Goal: Task Accomplishment & Management: Complete application form

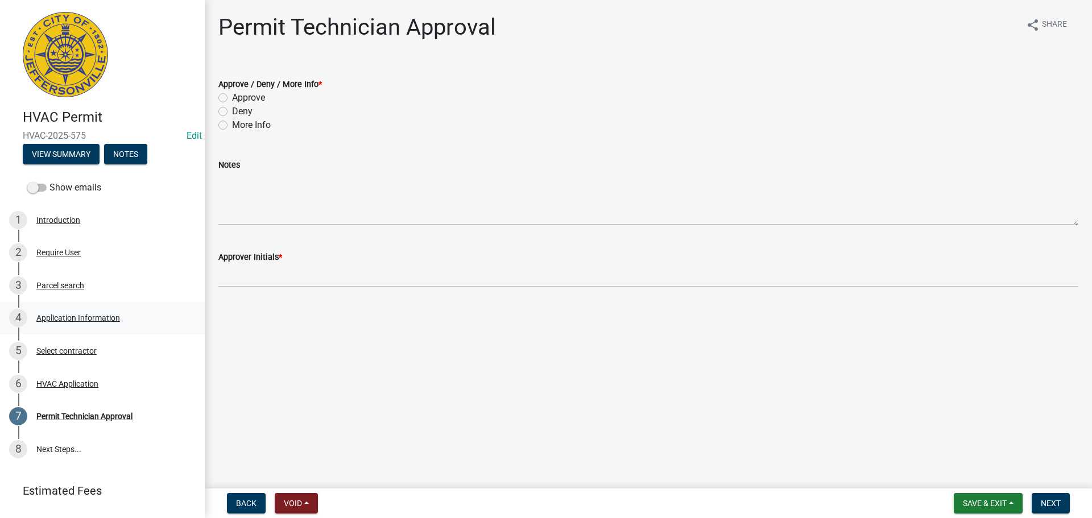
click at [94, 314] on div "Application Information" at bounding box center [78, 318] width 84 height 8
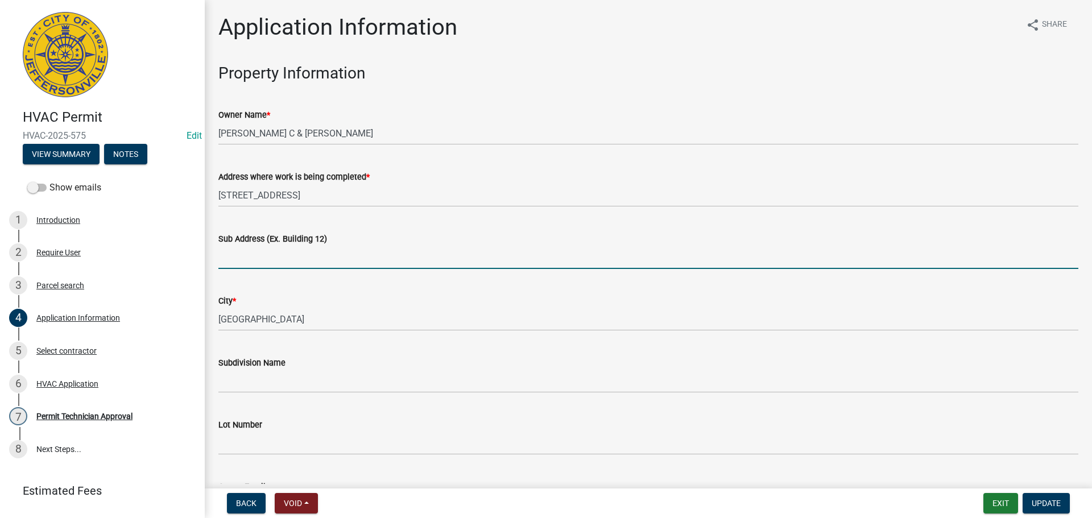
click at [299, 255] on input "Sub Address (Ex. Building 12)" at bounding box center [648, 257] width 860 height 23
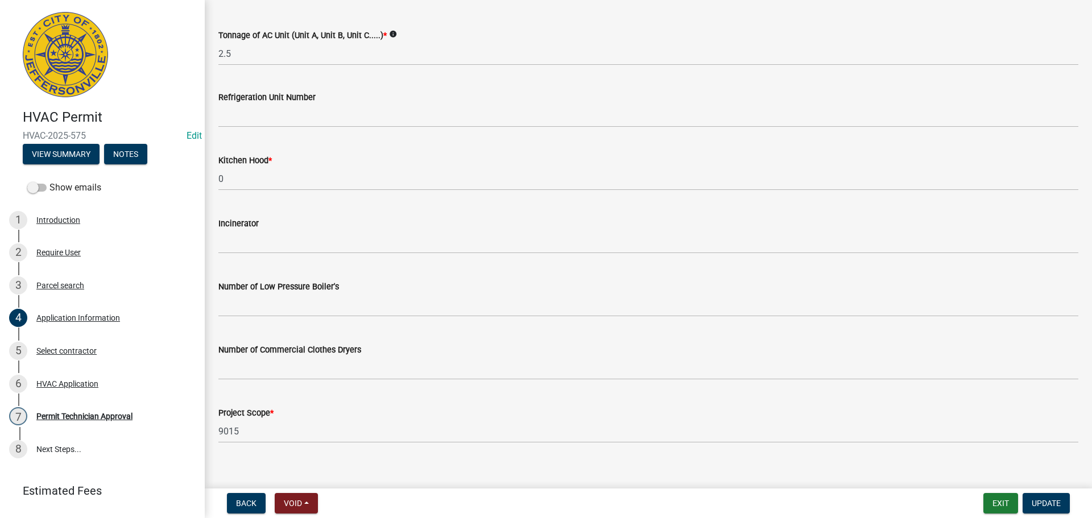
scroll to position [765, 0]
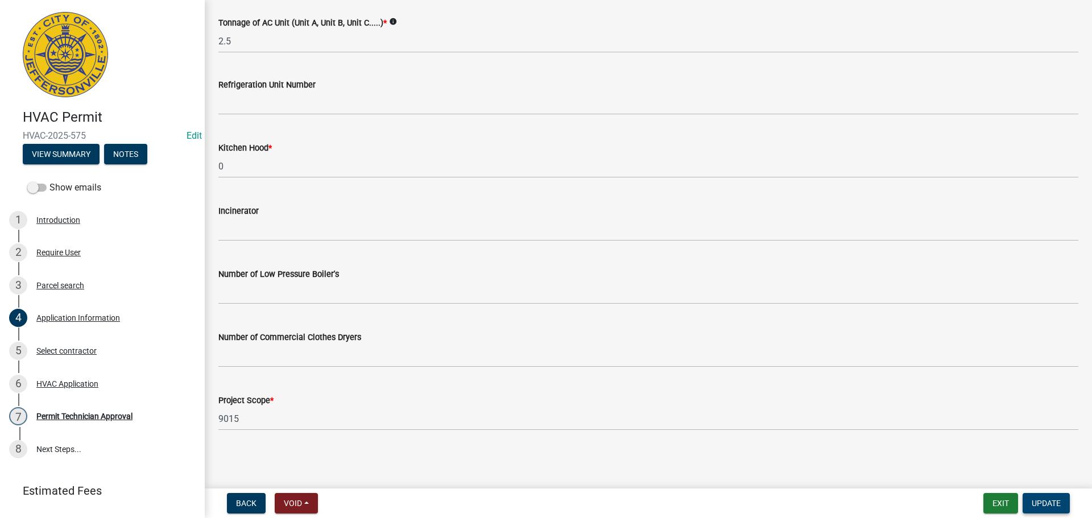
type input "1525 Golf Hill Drive"
click at [1031, 505] on span "Update" at bounding box center [1045, 503] width 29 height 9
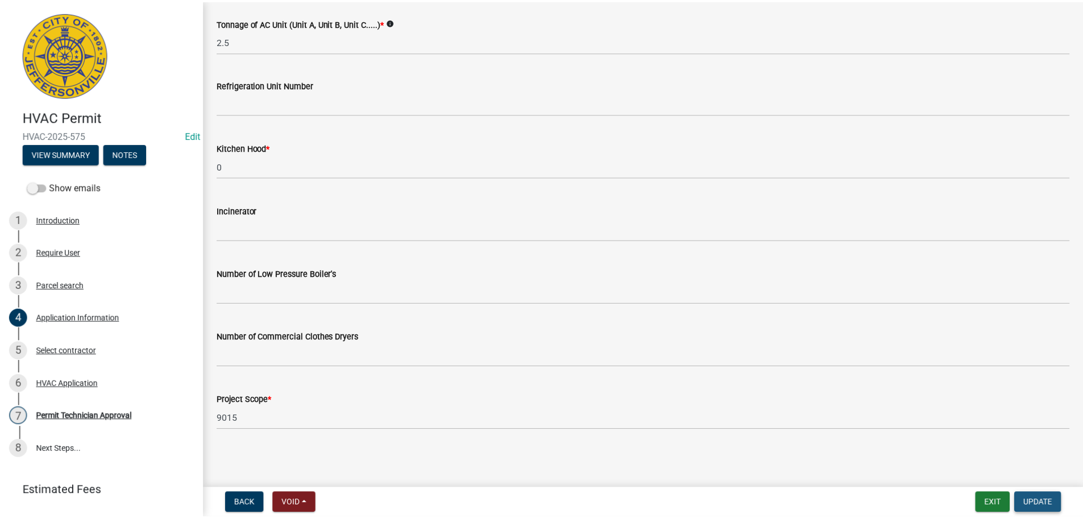
scroll to position [0, 0]
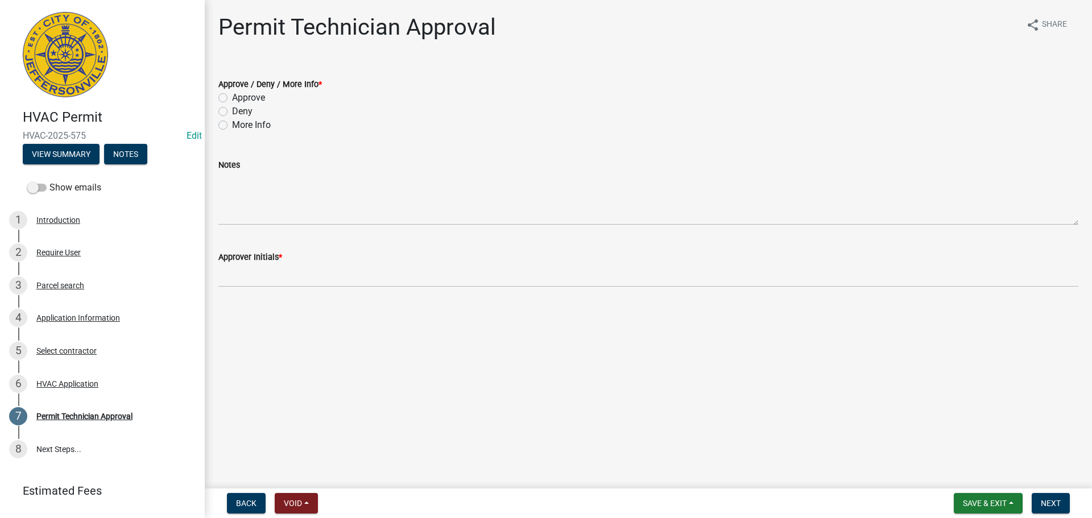
click at [236, 98] on label "Approve" at bounding box center [248, 98] width 33 height 14
click at [236, 98] on input "Approve" at bounding box center [235, 94] width 7 height 7
radio input "true"
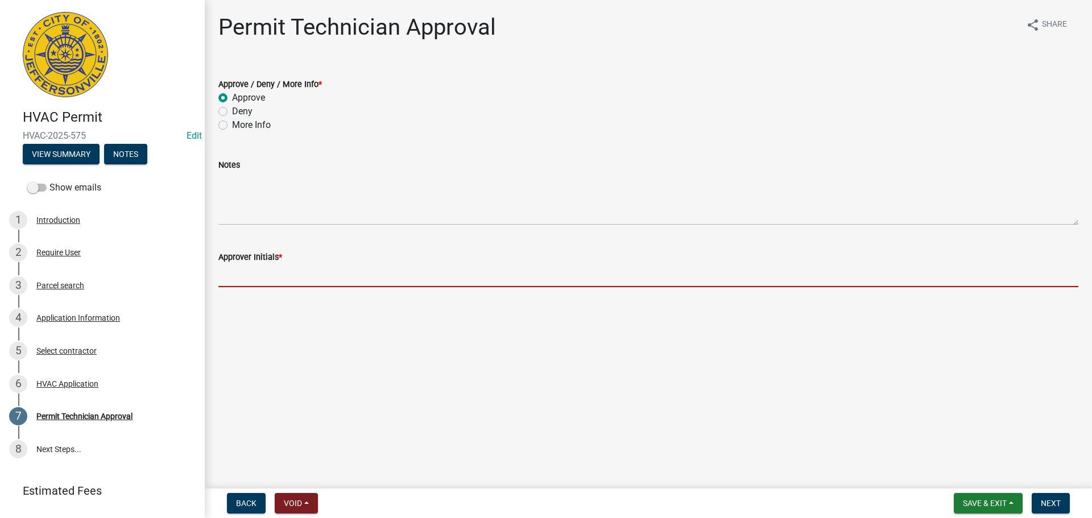
click at [260, 269] on input "Approver Initials *" at bounding box center [648, 275] width 860 height 23
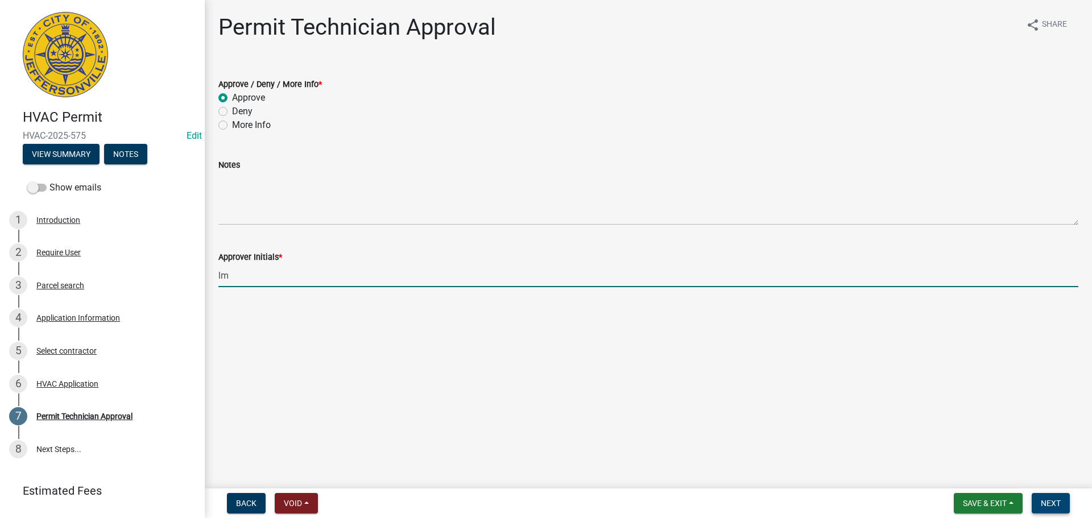
type input "lm"
click at [1043, 503] on span "Next" at bounding box center [1050, 503] width 20 height 9
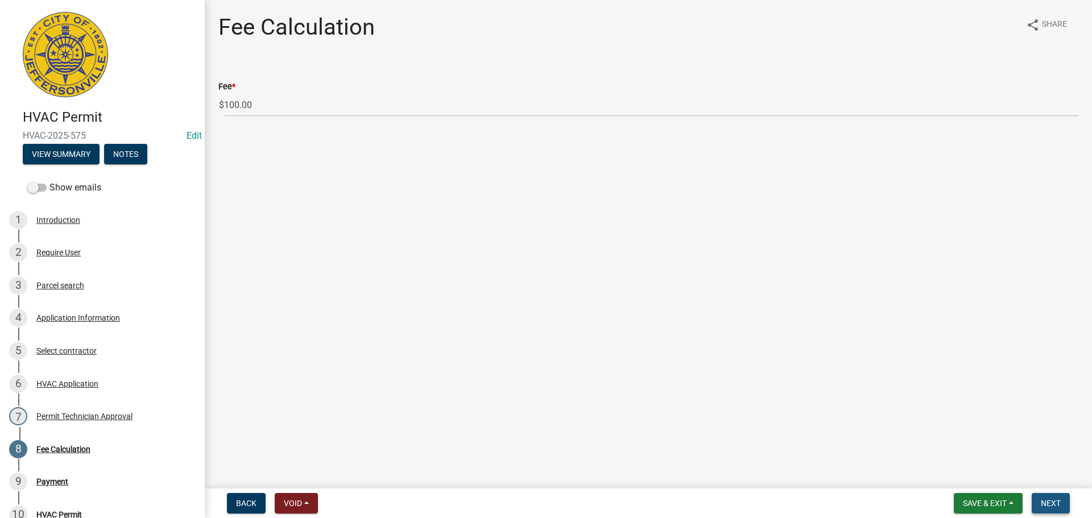
click at [1043, 503] on span "Next" at bounding box center [1050, 503] width 20 height 9
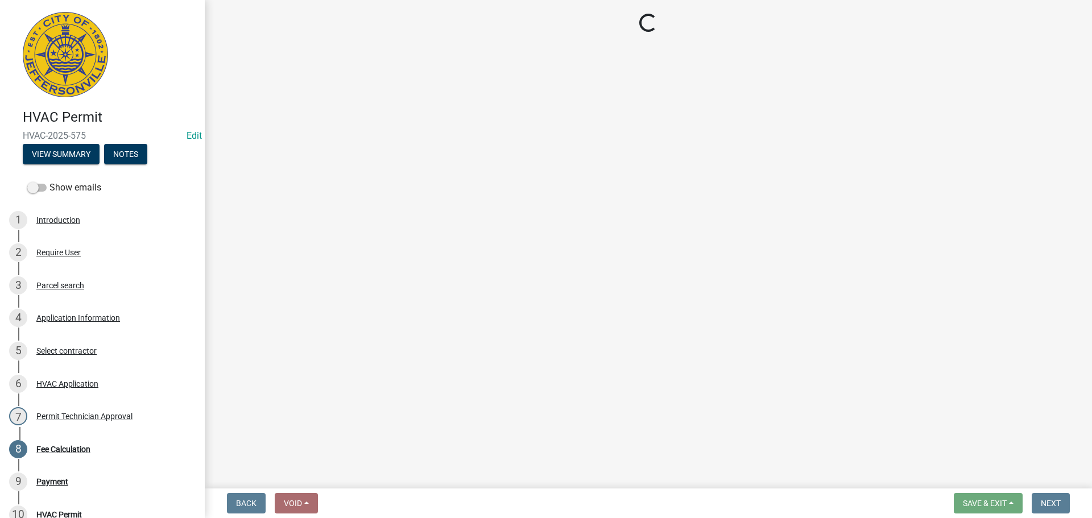
select select "3: 3"
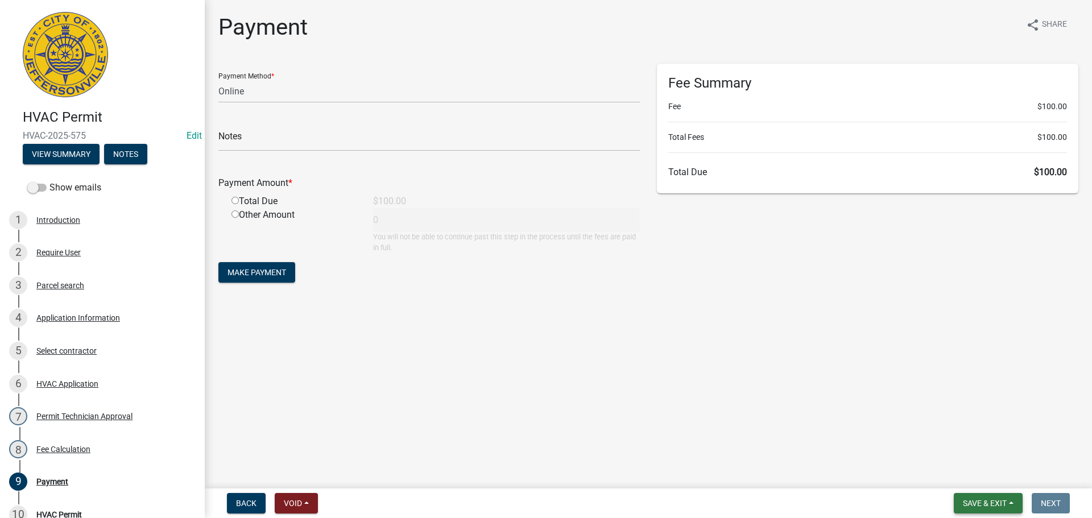
click at [991, 504] on span "Save & Exit" at bounding box center [984, 503] width 44 height 9
click at [974, 471] on button "Save & Exit" at bounding box center [976, 473] width 91 height 27
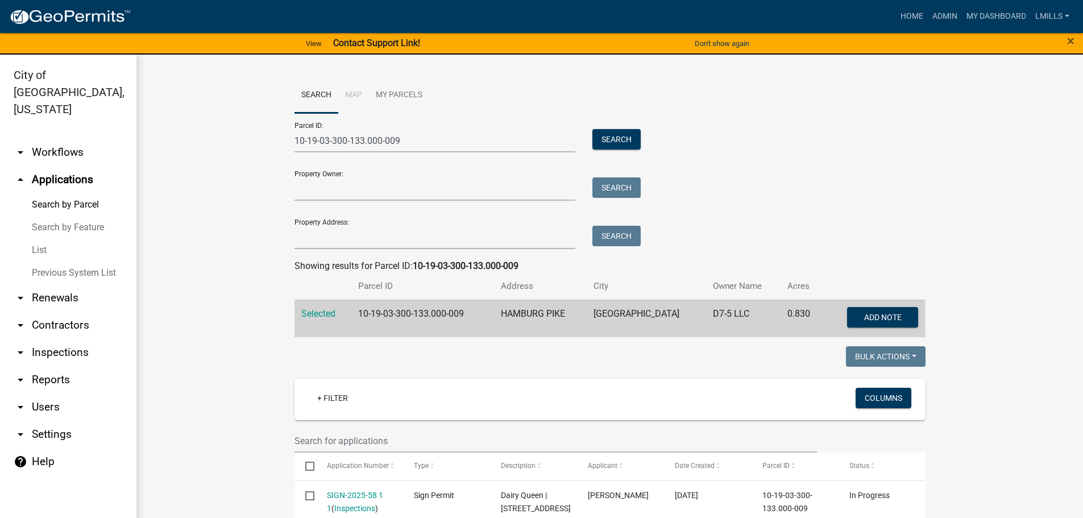
click at [59, 139] on link "arrow_drop_down Workflows" at bounding box center [68, 152] width 136 height 27
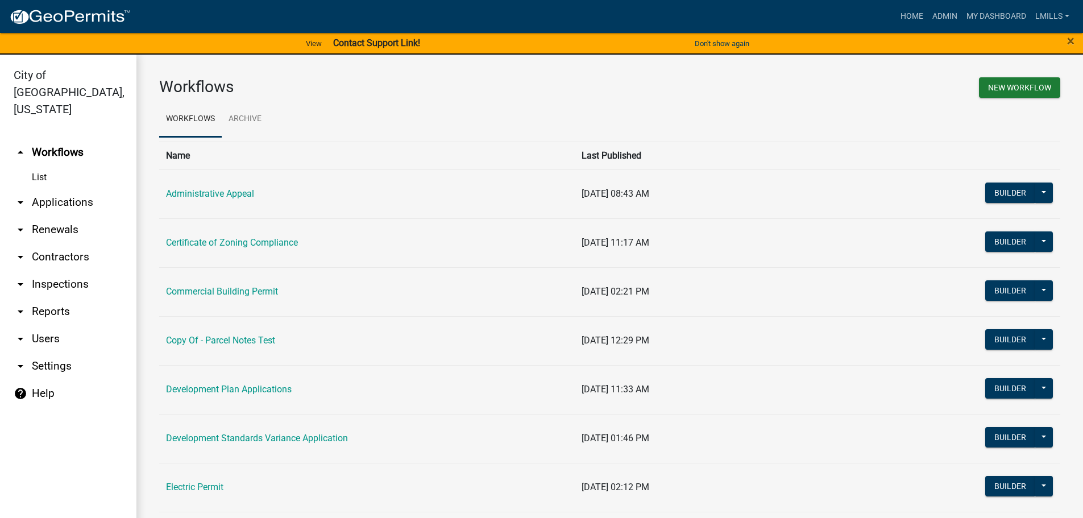
click at [72, 243] on link "arrow_drop_down Contractors" at bounding box center [68, 256] width 136 height 27
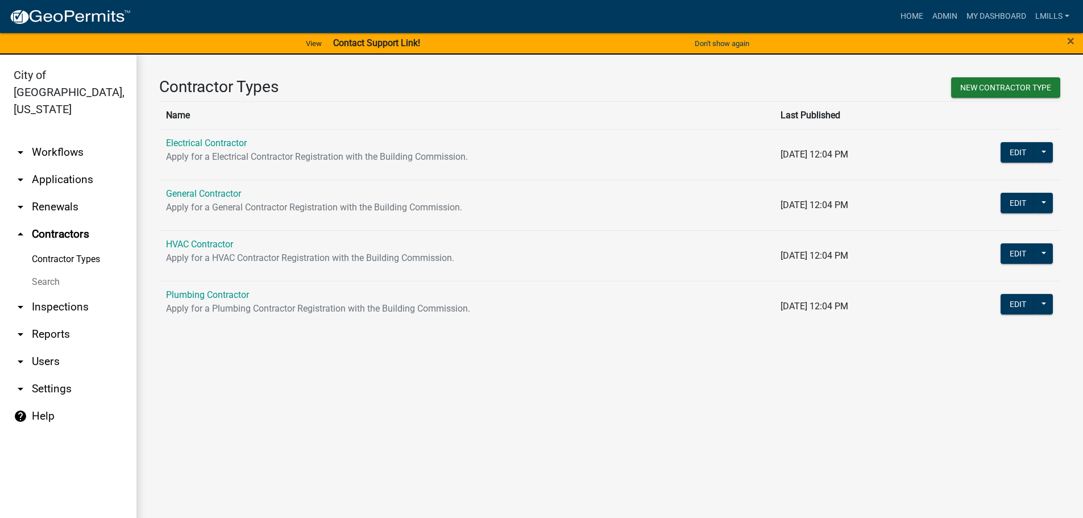
click at [67, 139] on link "arrow_drop_down Workflows" at bounding box center [68, 152] width 136 height 27
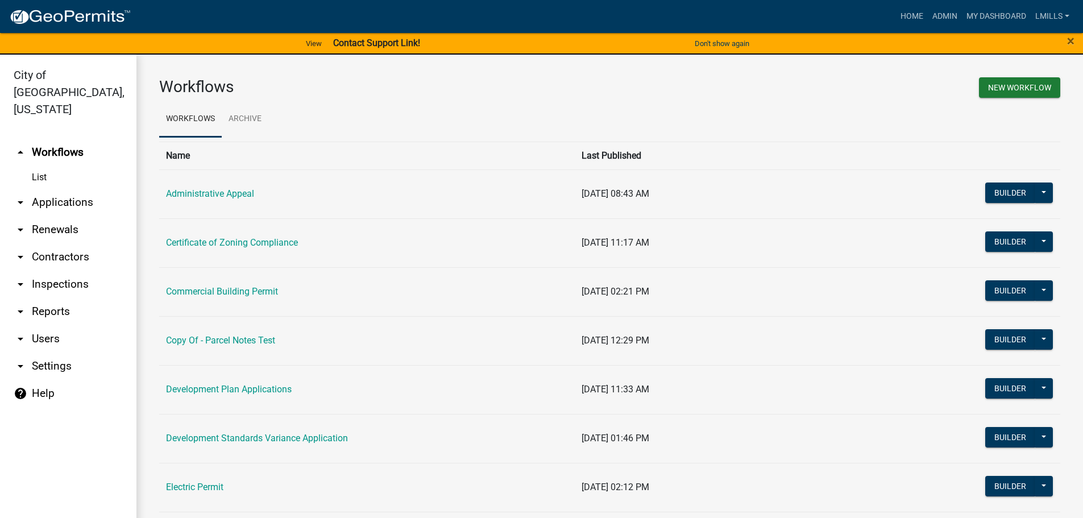
click at [76, 192] on link "arrow_drop_down Applications" at bounding box center [68, 202] width 136 height 27
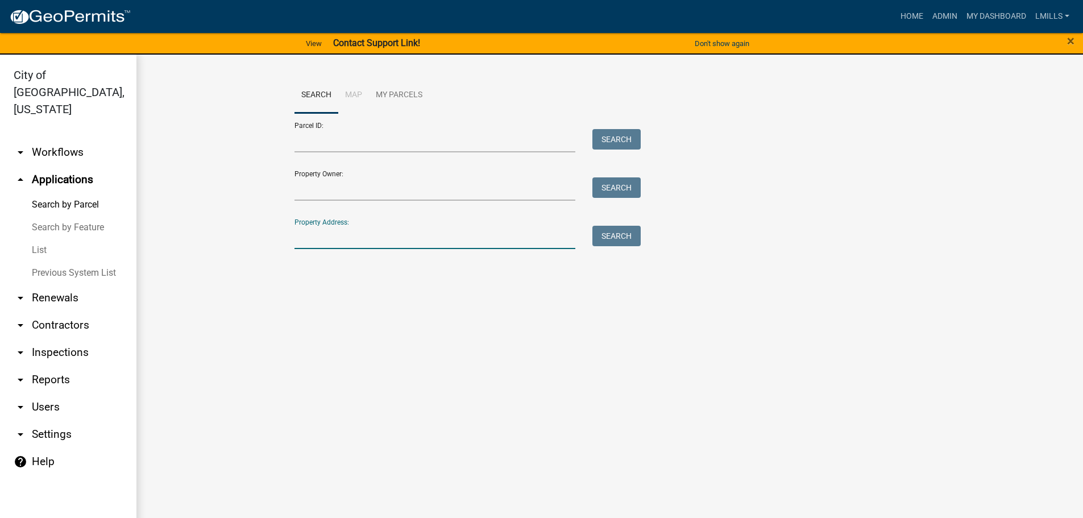
click at [322, 245] on input "Property Address:" at bounding box center [434, 237] width 281 height 23
type input "3309 Acorn"
click at [630, 236] on button "Search" at bounding box center [616, 236] width 48 height 20
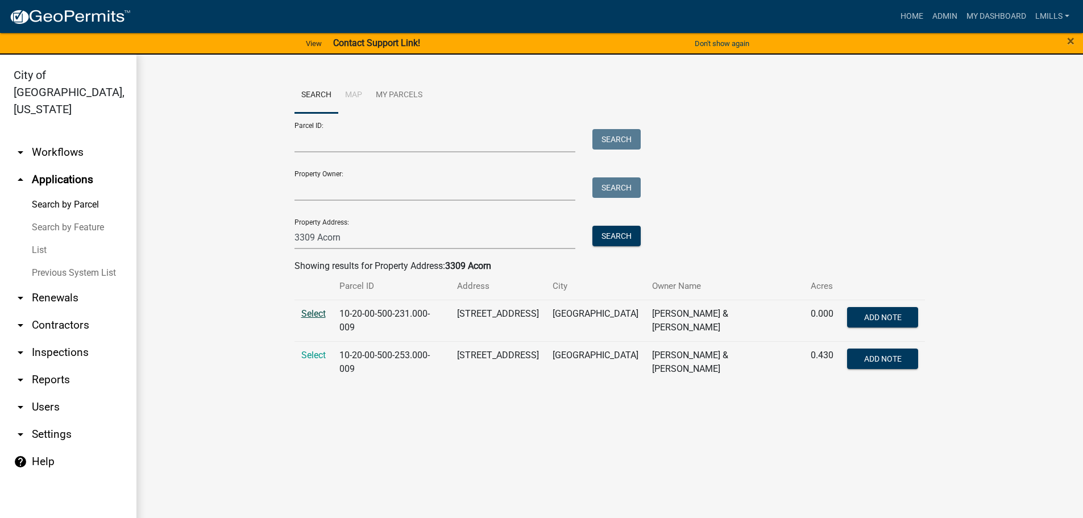
click at [306, 317] on span "Select" at bounding box center [313, 313] width 24 height 11
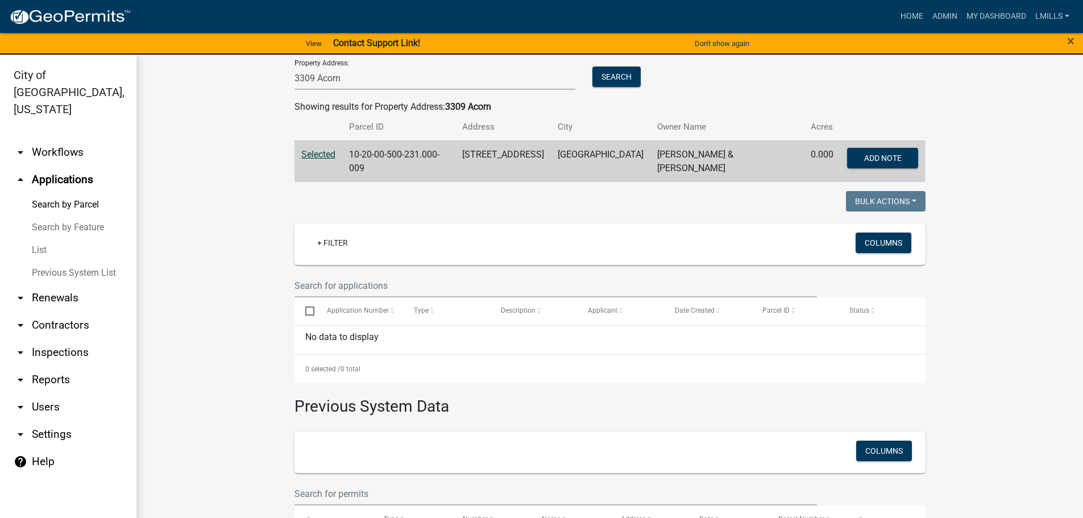
scroll to position [57, 0]
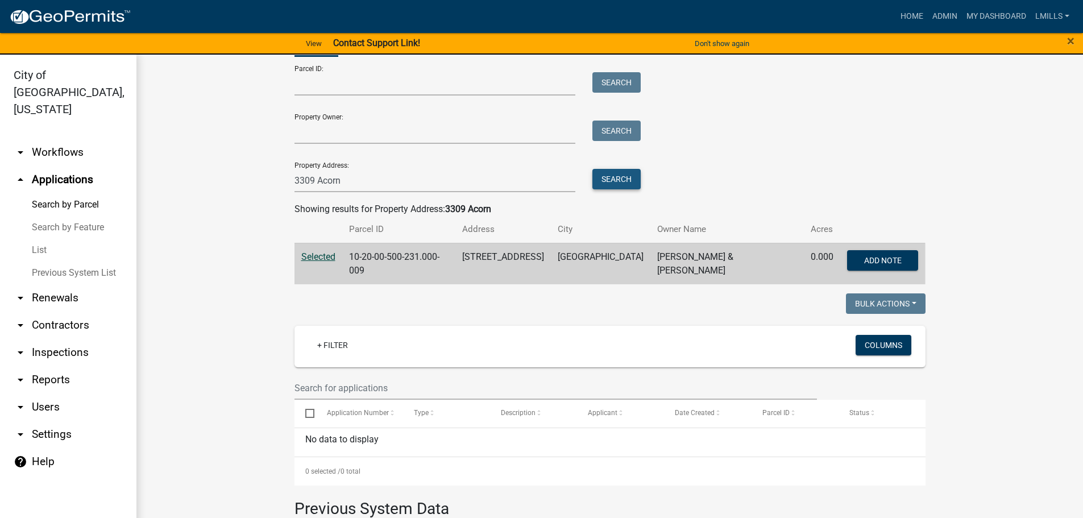
click at [603, 181] on button "Search" at bounding box center [616, 179] width 48 height 20
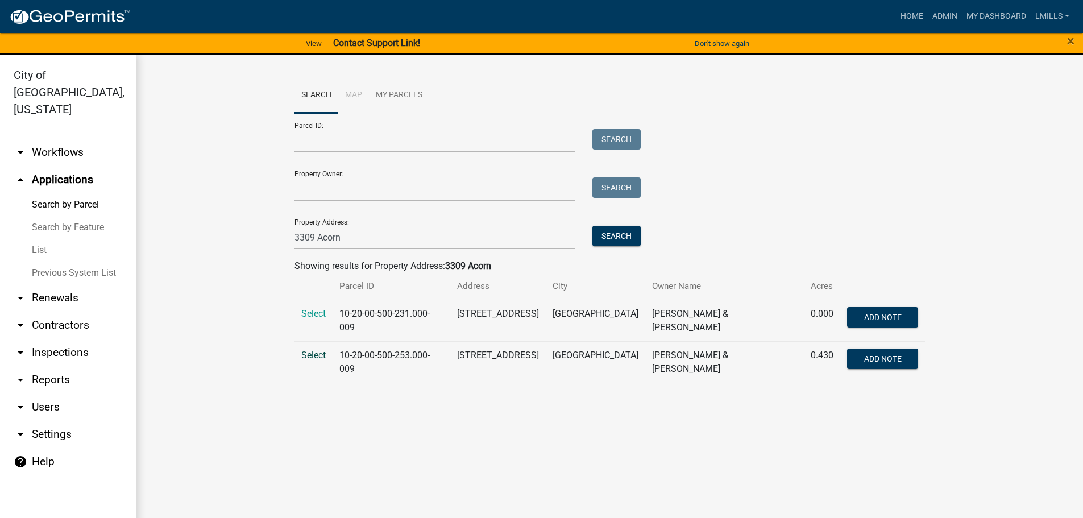
click at [310, 354] on span "Select" at bounding box center [313, 355] width 24 height 11
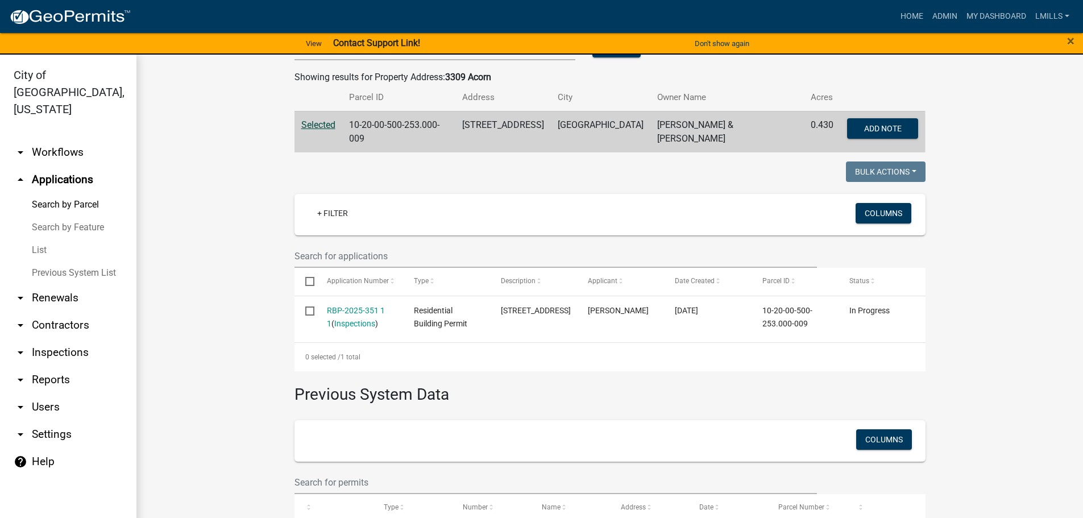
scroll to position [227, 0]
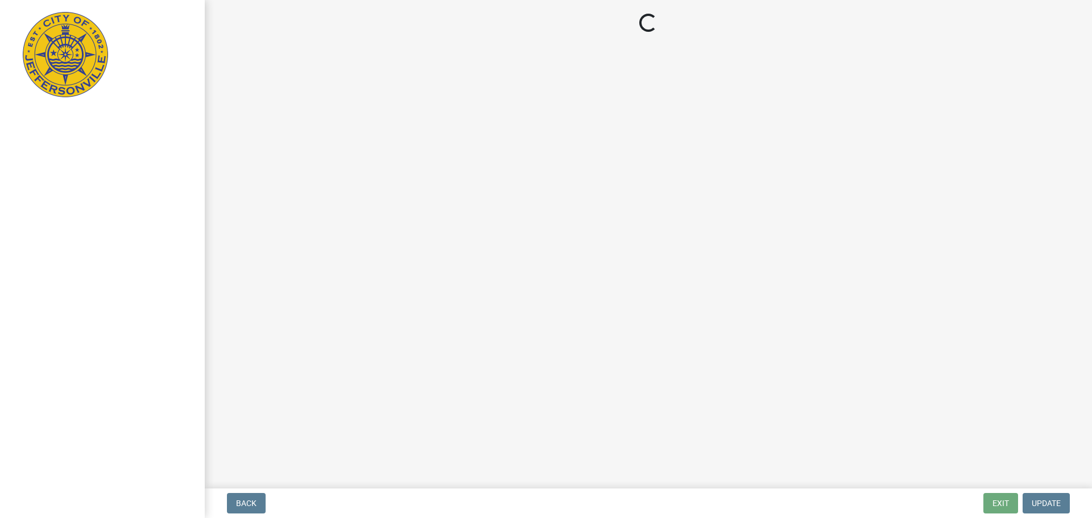
select select "3: 3"
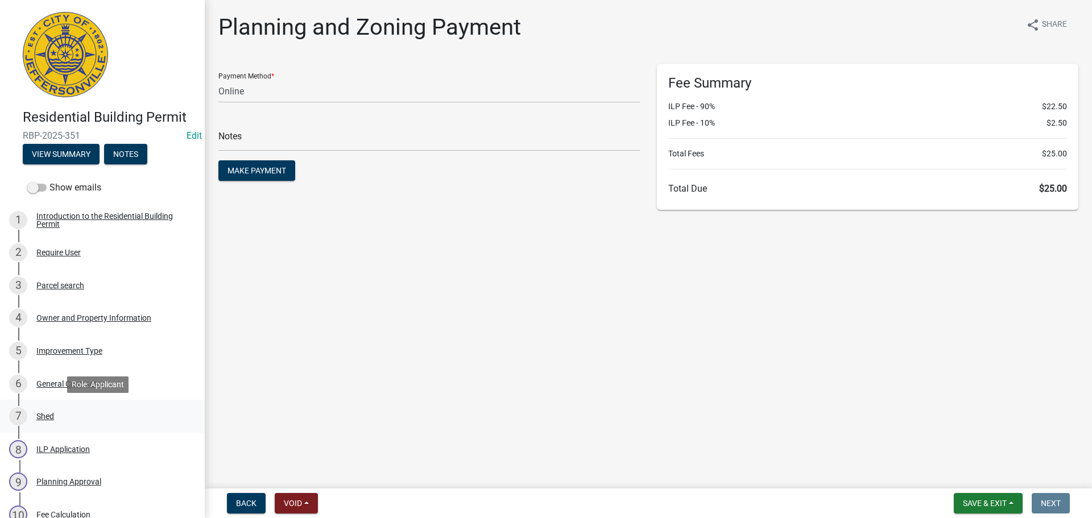
click at [53, 415] on div "Shed" at bounding box center [45, 416] width 18 height 8
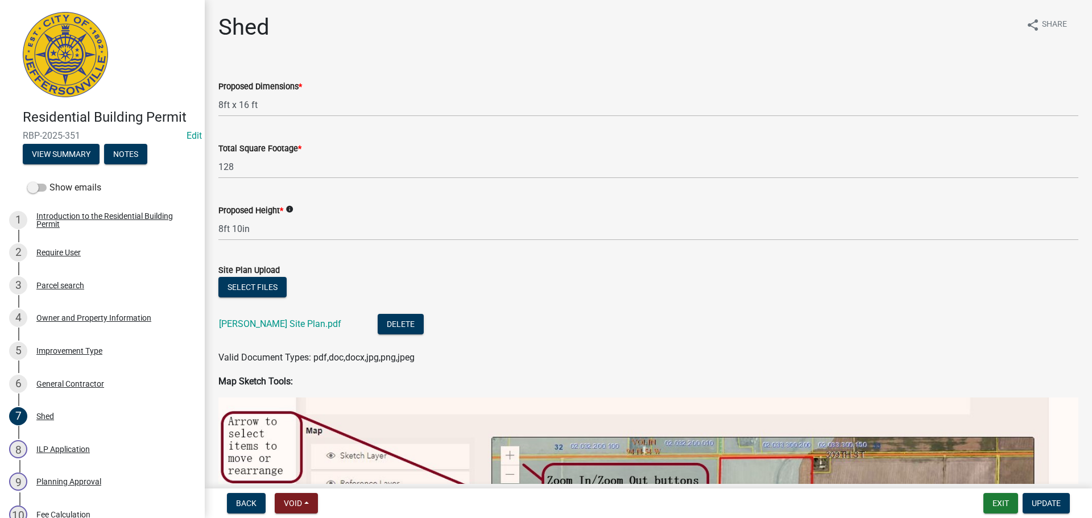
click at [96, 322] on div "4 Owner and Property Information" at bounding box center [97, 318] width 177 height 18
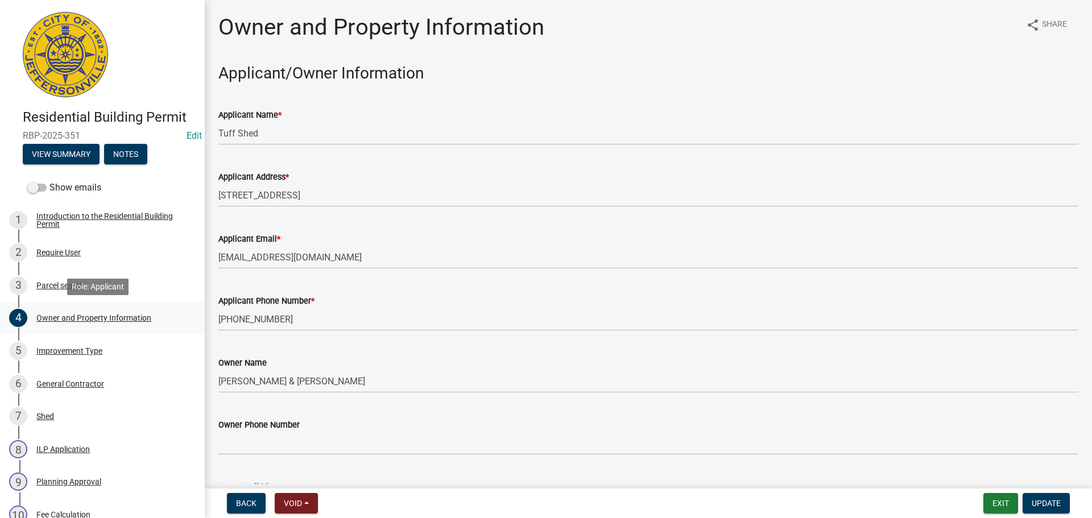
click at [72, 314] on div "Owner and Property Information" at bounding box center [93, 318] width 115 height 8
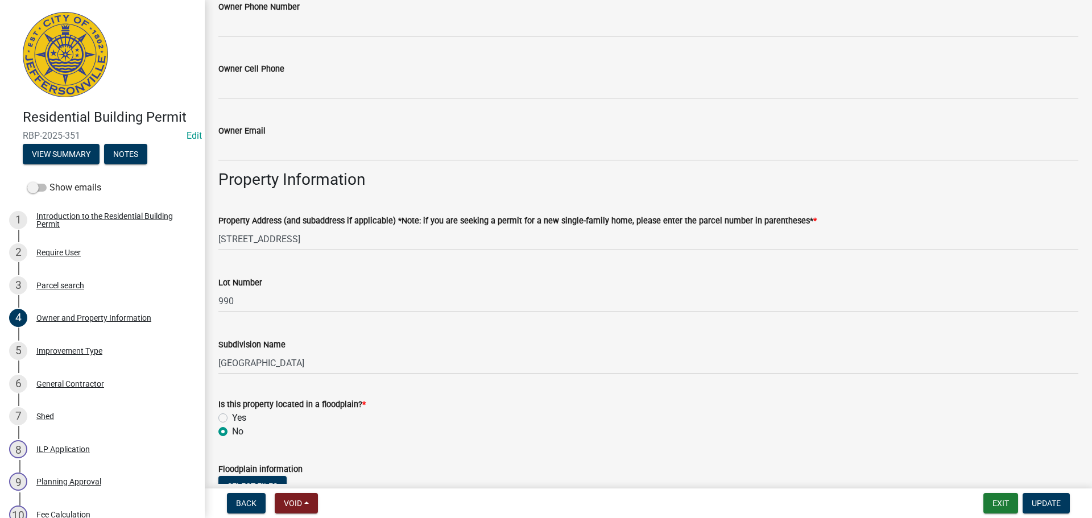
scroll to position [398, 0]
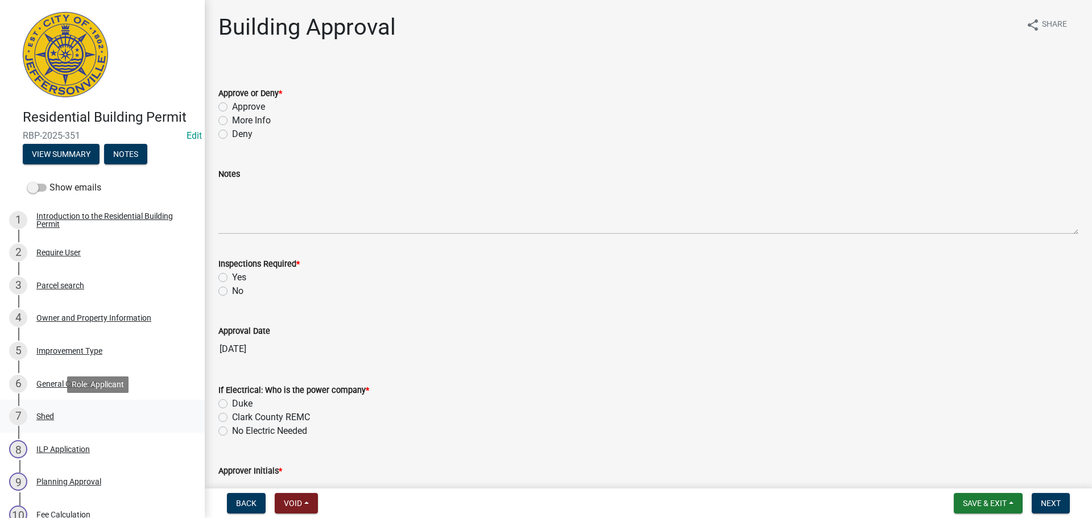
click at [46, 417] on div "Shed" at bounding box center [45, 416] width 18 height 8
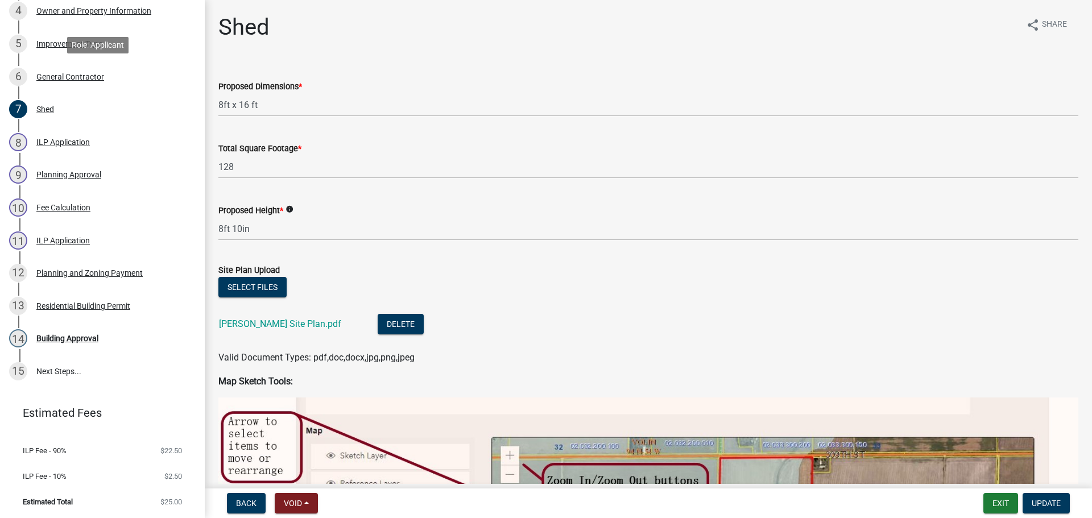
scroll to position [308, 0]
click at [70, 342] on div "14 Building Approval" at bounding box center [97, 337] width 177 height 18
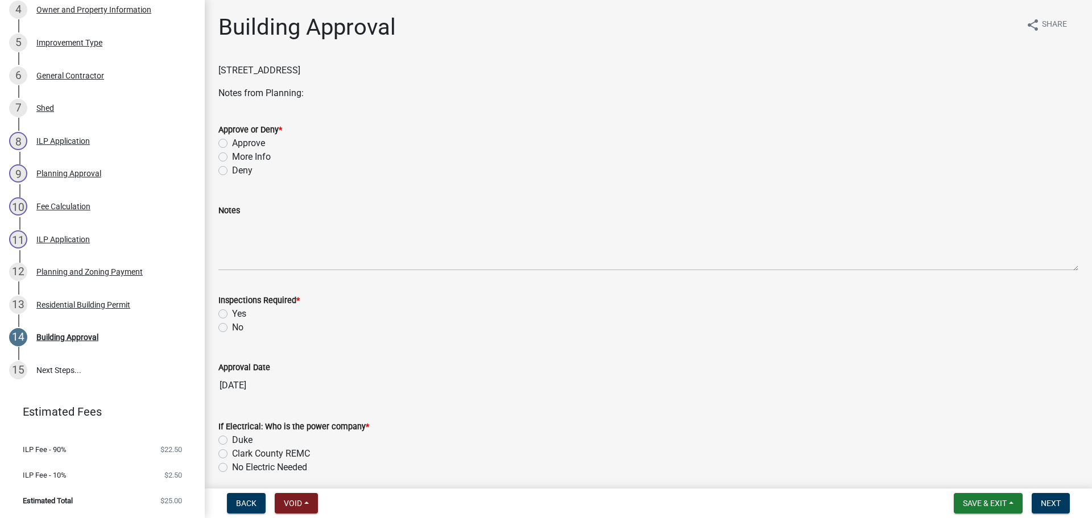
click at [251, 144] on label "Approve" at bounding box center [248, 143] width 33 height 14
click at [239, 144] on input "Approve" at bounding box center [235, 139] width 7 height 7
radio input "true"
click at [242, 315] on label "Yes" at bounding box center [239, 314] width 14 height 14
click at [239, 314] on input "Yes" at bounding box center [235, 310] width 7 height 7
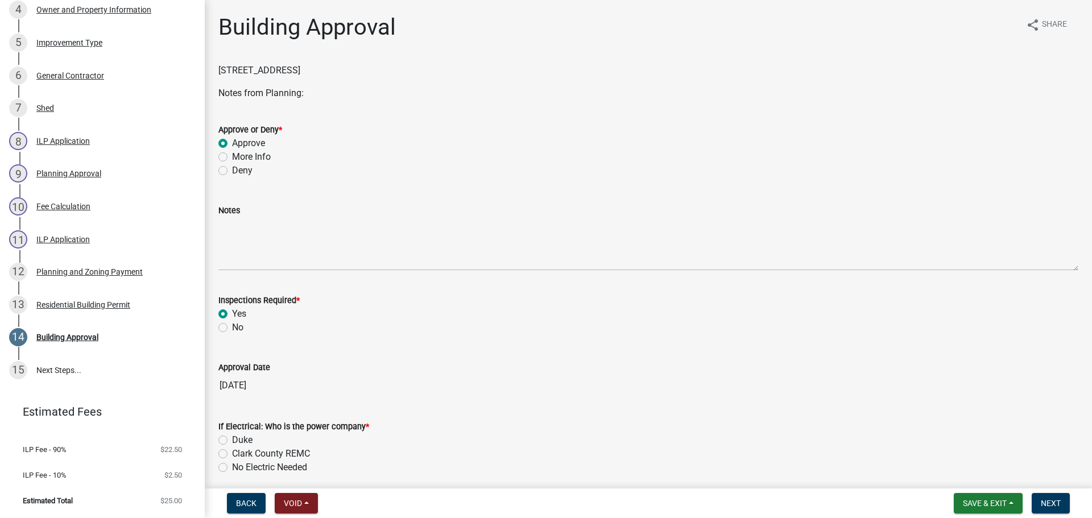
radio input "true"
click at [275, 467] on label "No Electric Needed" at bounding box center [269, 467] width 75 height 14
click at [239, 467] on input "No Electric Needed" at bounding box center [235, 463] width 7 height 7
radio input "true"
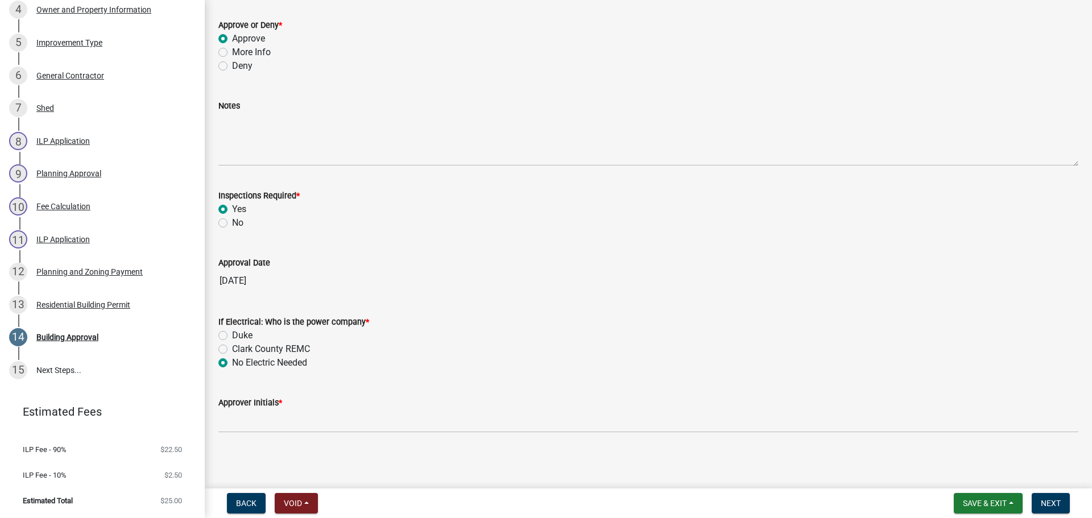
scroll to position [107, 0]
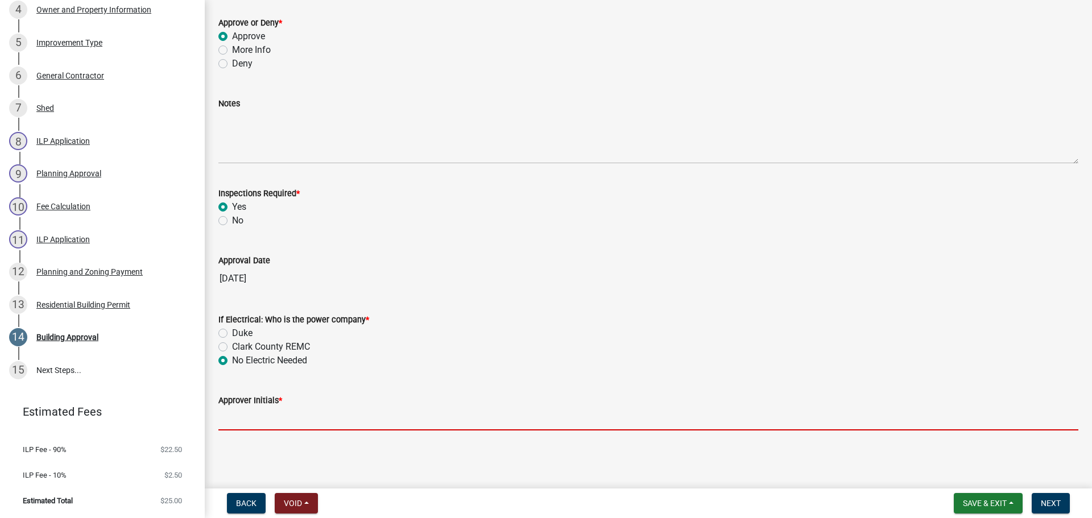
click at [292, 422] on input "Approver Initials *" at bounding box center [648, 418] width 860 height 23
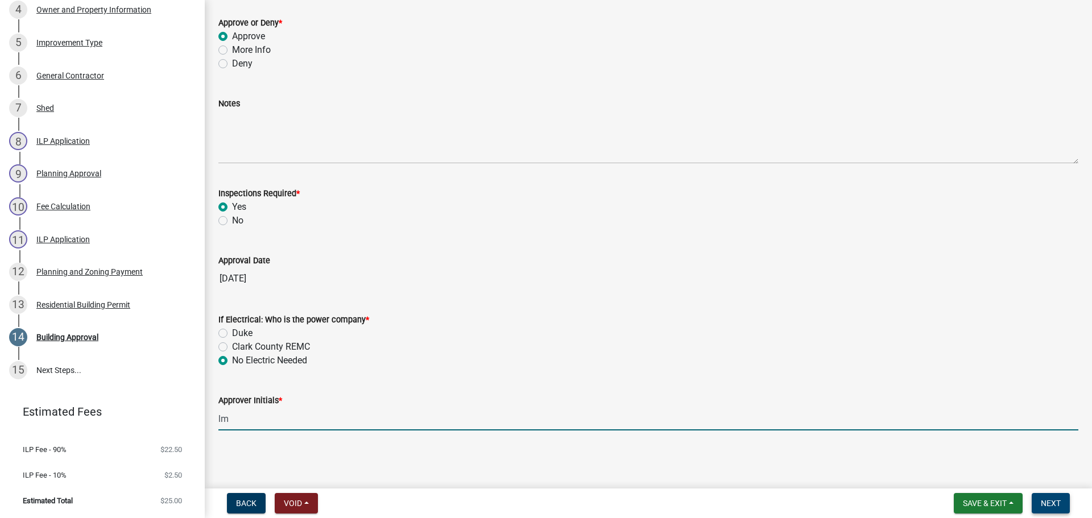
type input "lm"
click at [1043, 501] on span "Next" at bounding box center [1050, 503] width 20 height 9
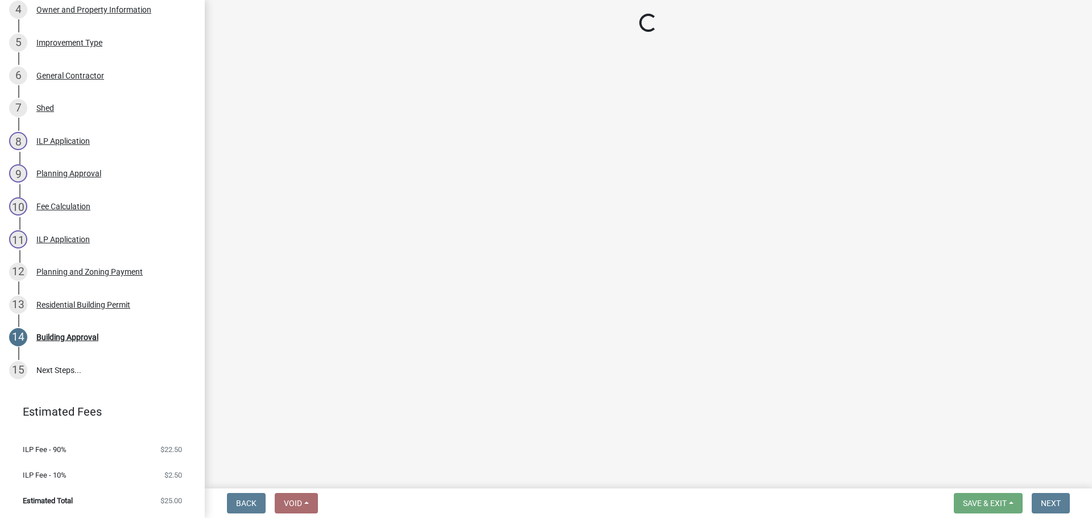
scroll to position [537, 0]
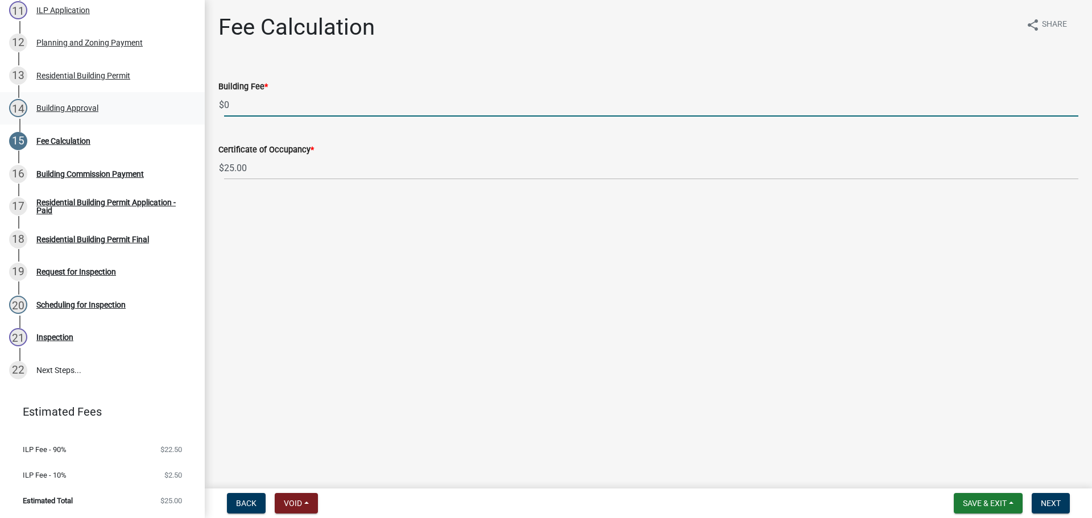
drag, startPoint x: 261, startPoint y: 94, endPoint x: 190, endPoint y: 94, distance: 71.1
click at [190, 94] on div "Residential Building Permit RBP-2025-351 Edit View Summary Notes Show emails 1 …" at bounding box center [546, 259] width 1092 height 518
type input "35.00"
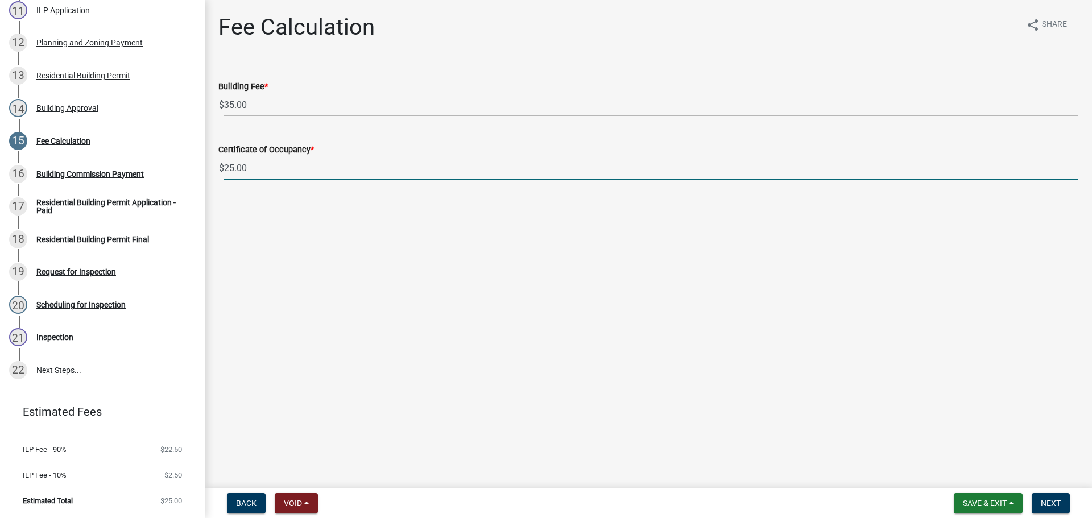
drag, startPoint x: 248, startPoint y: 168, endPoint x: 213, endPoint y: 168, distance: 34.7
click at [205, 168] on div "Fee Calculation share Share Building Fee * $ 35.00 Certificate of Occupancy * $…" at bounding box center [648, 107] width 887 height 186
type input "0.00"
click at [1058, 507] on span "Next" at bounding box center [1050, 503] width 20 height 9
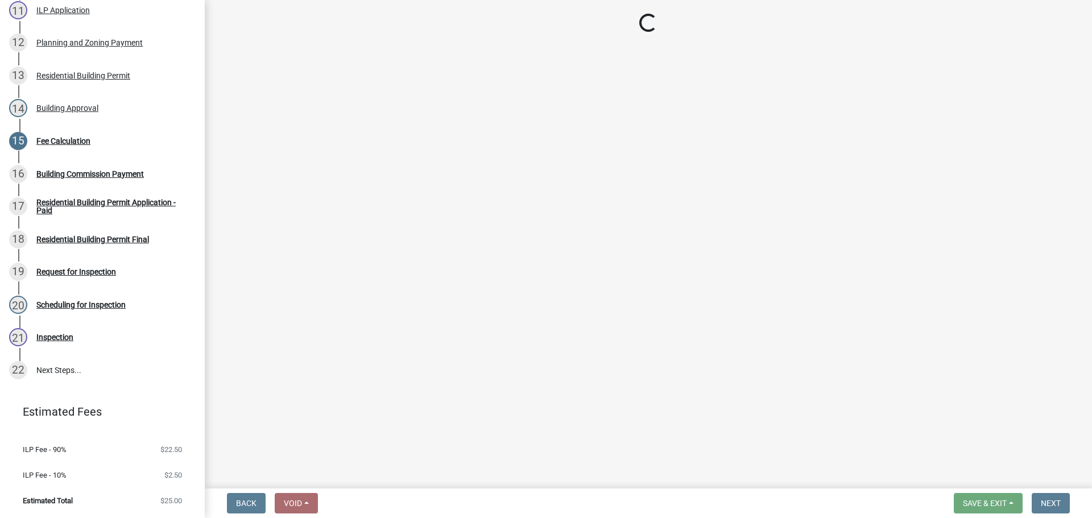
select select "3: 3"
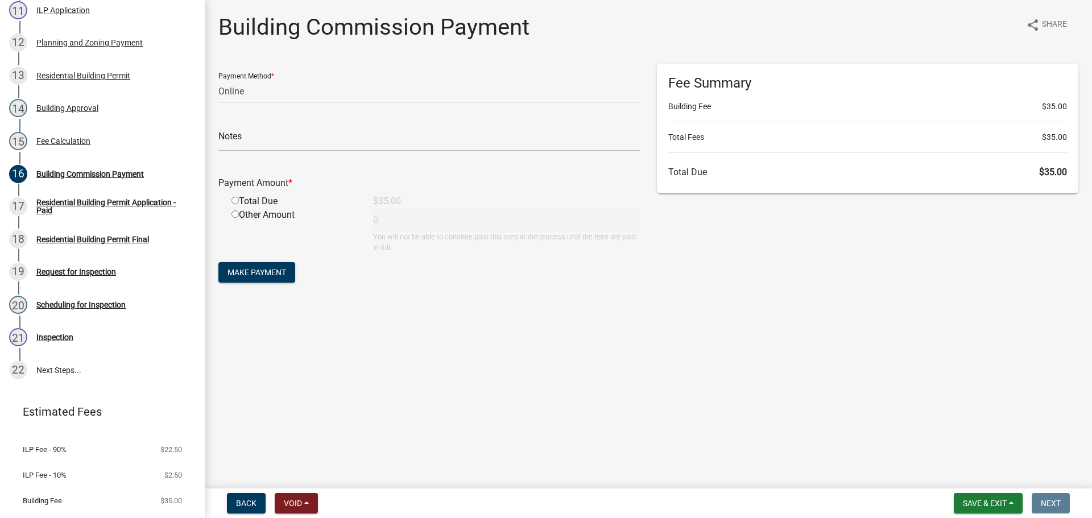
drag, startPoint x: 267, startPoint y: 202, endPoint x: 239, endPoint y: 189, distance: 31.3
click at [267, 202] on div "Total Due" at bounding box center [294, 201] width 142 height 14
click at [240, 202] on div "Total Due" at bounding box center [294, 201] width 142 height 14
click at [235, 199] on input "radio" at bounding box center [234, 200] width 7 height 7
radio input "true"
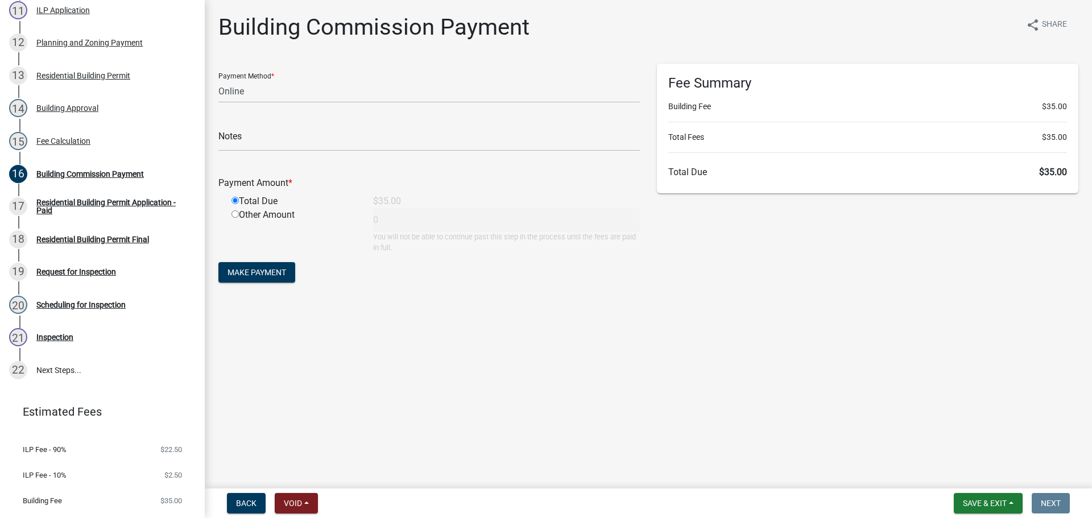
type input "35"
click at [263, 268] on span "Make Payment" at bounding box center [256, 272] width 59 height 9
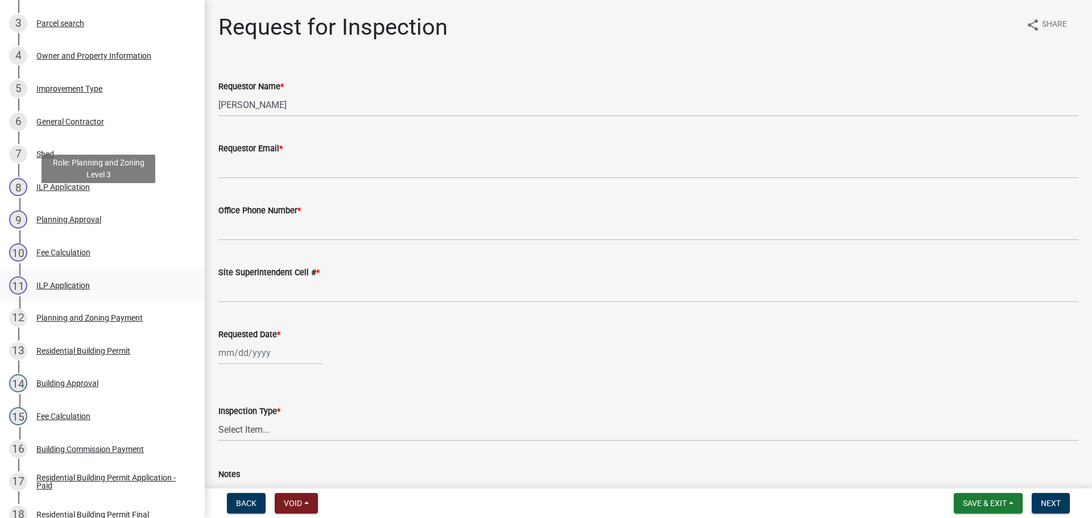
scroll to position [341, 0]
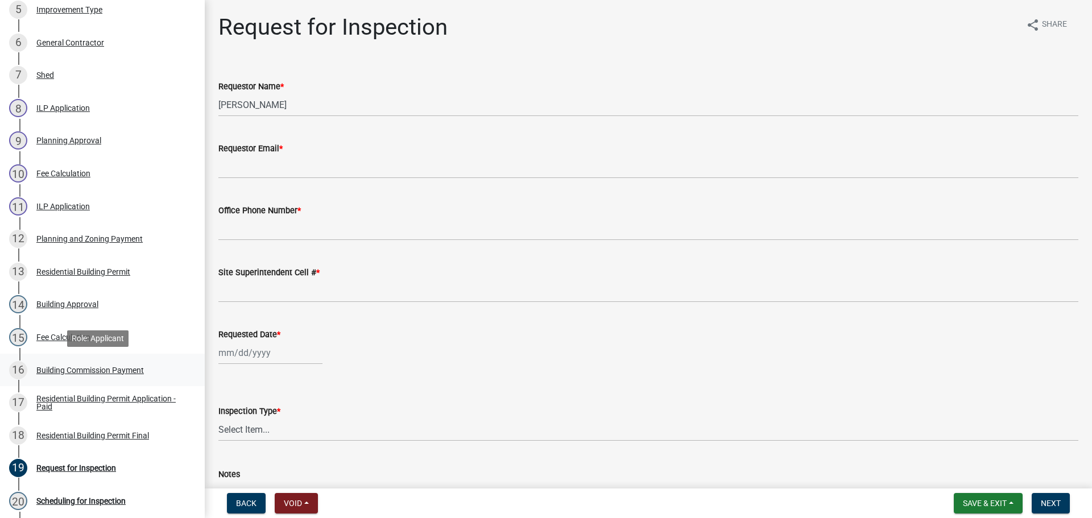
click at [69, 374] on div "Building Commission Payment" at bounding box center [89, 370] width 107 height 8
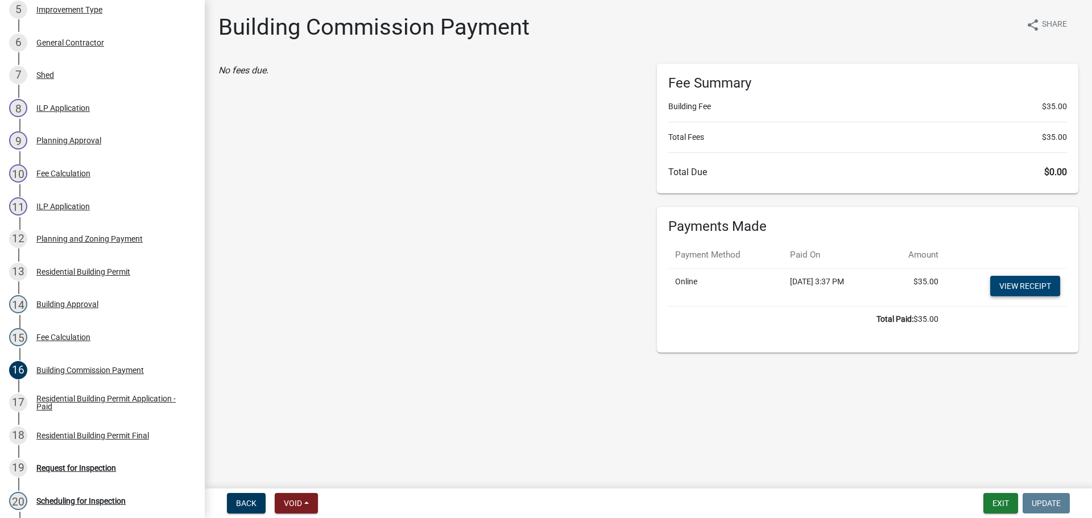
click at [1040, 288] on link "View receipt" at bounding box center [1025, 286] width 70 height 20
click at [88, 273] on div "Residential Building Permit" at bounding box center [83, 272] width 94 height 8
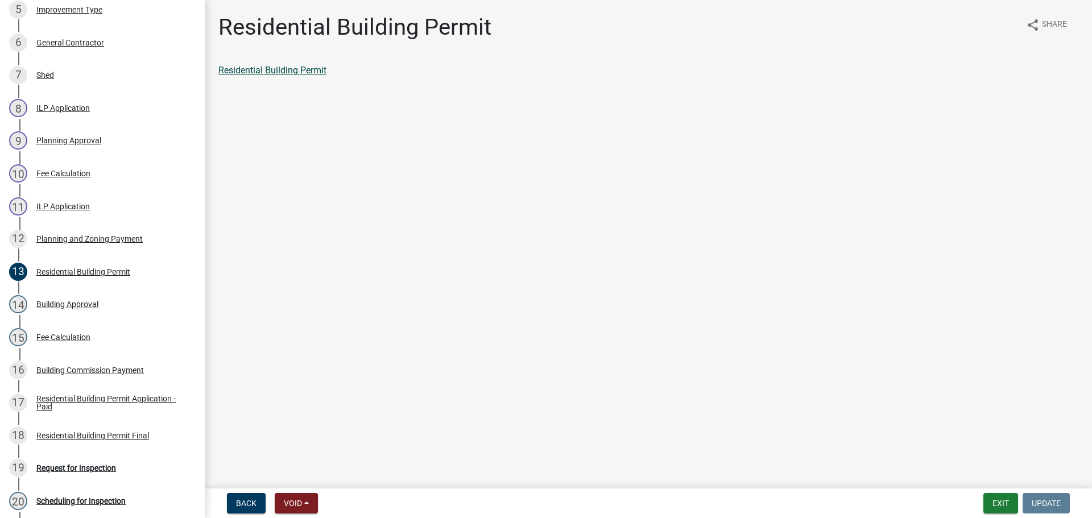
click at [300, 66] on link "Residential Building Permit" at bounding box center [272, 70] width 108 height 11
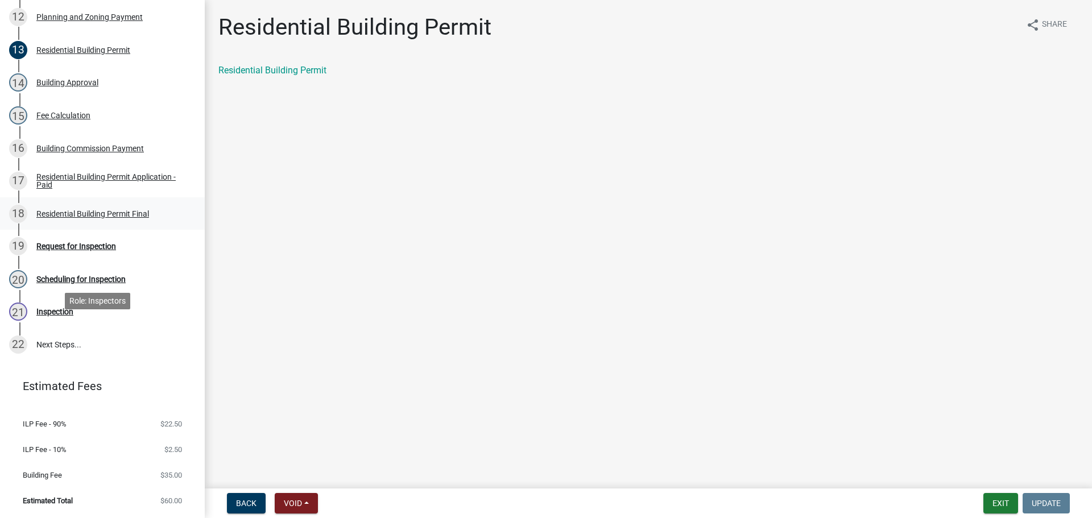
scroll to position [506, 0]
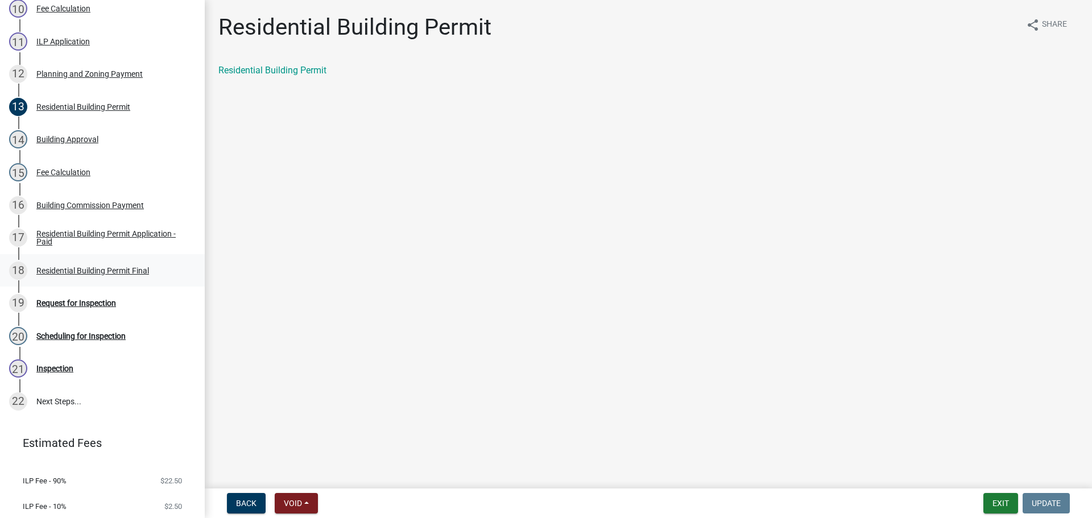
click at [86, 269] on div "Residential Building Permit Final" at bounding box center [92, 271] width 113 height 8
click at [322, 73] on link "Residential Building Permit Final" at bounding box center [283, 70] width 130 height 11
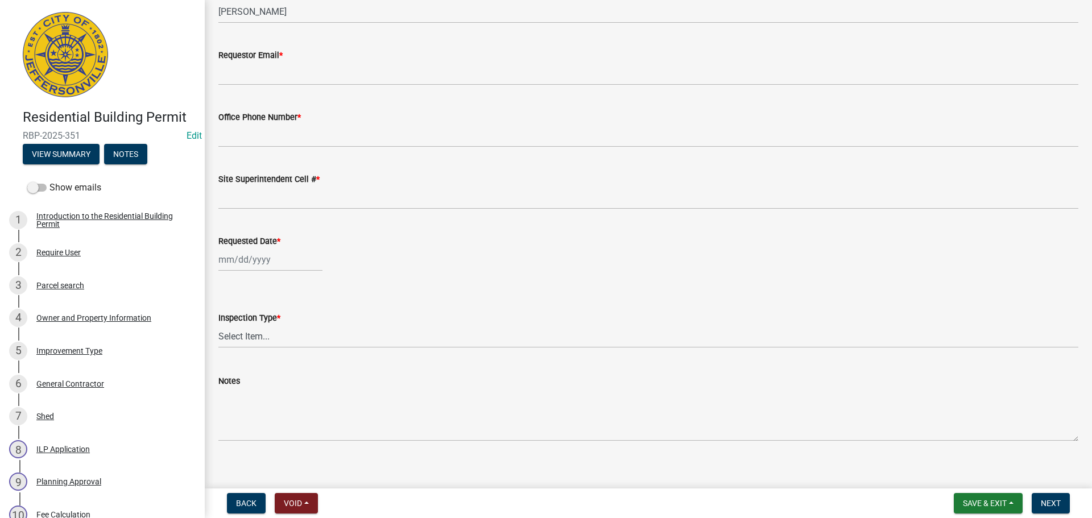
scroll to position [104, 0]
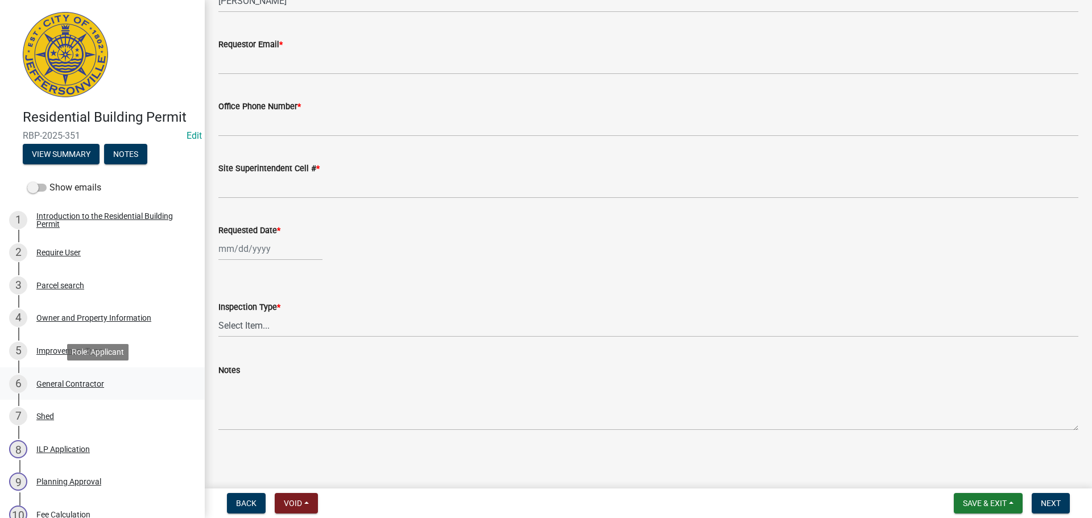
click at [55, 383] on div "General Contractor" at bounding box center [70, 384] width 68 height 8
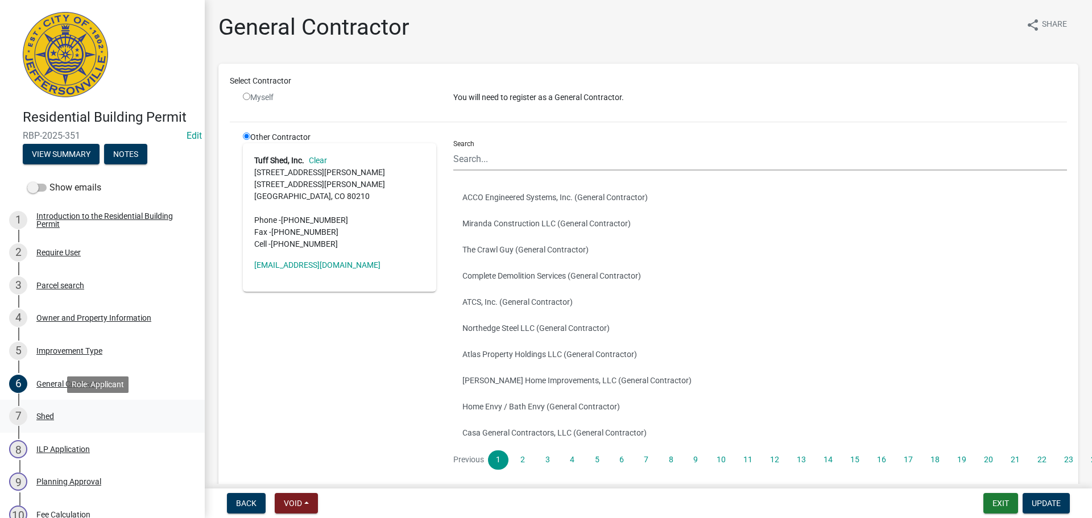
click at [37, 419] on div "Shed" at bounding box center [45, 416] width 18 height 8
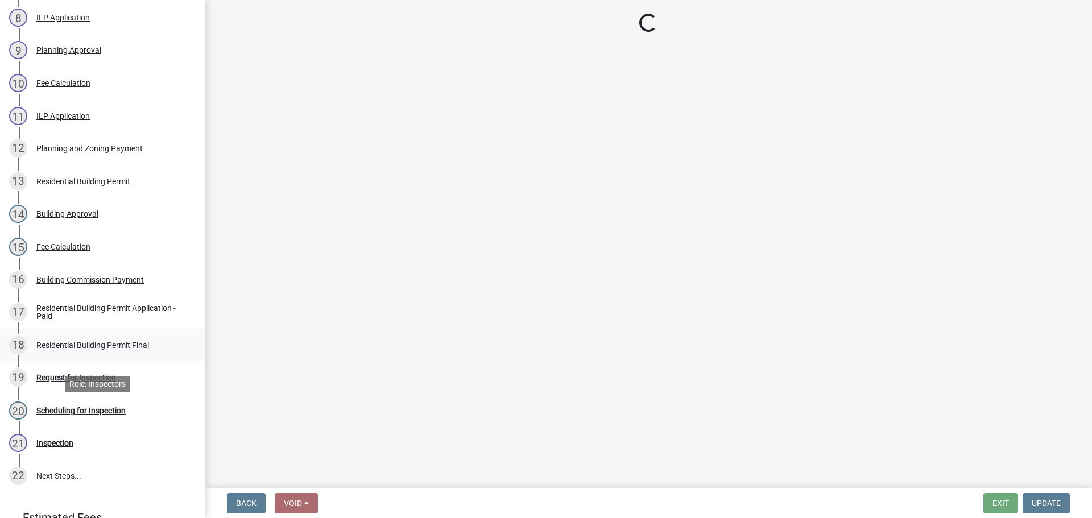
scroll to position [398, 0]
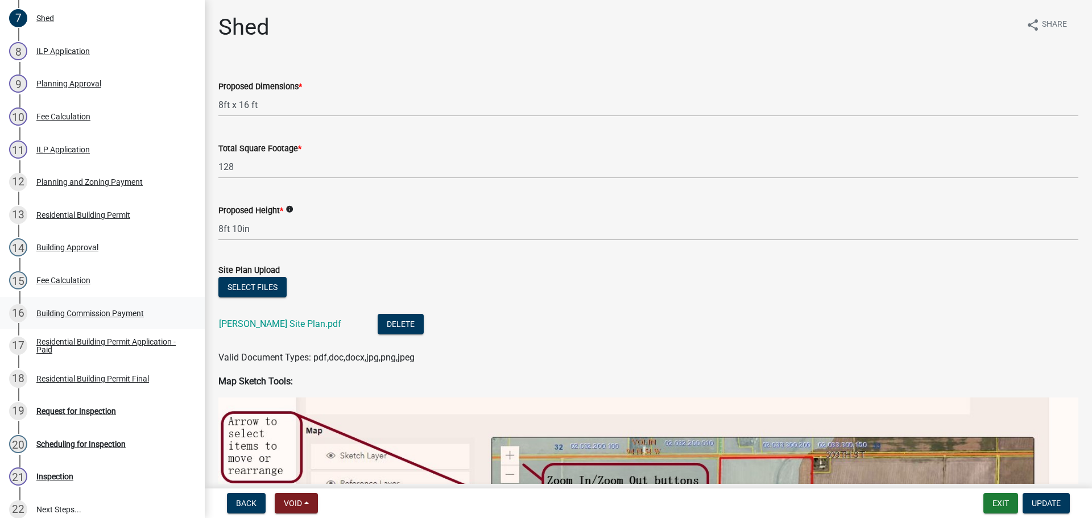
click at [77, 315] on div "Building Commission Payment" at bounding box center [89, 313] width 107 height 8
